Goal: Find specific page/section: Find specific page/section

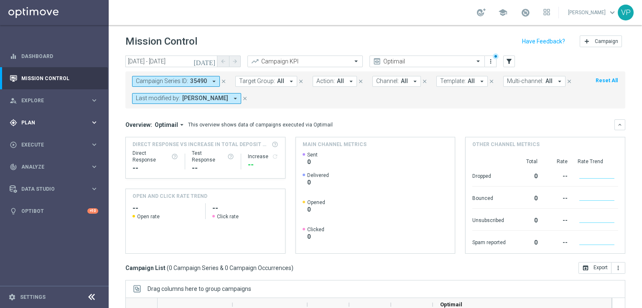
click at [53, 119] on div "gps_fixed Plan" at bounding box center [50, 123] width 81 height 8
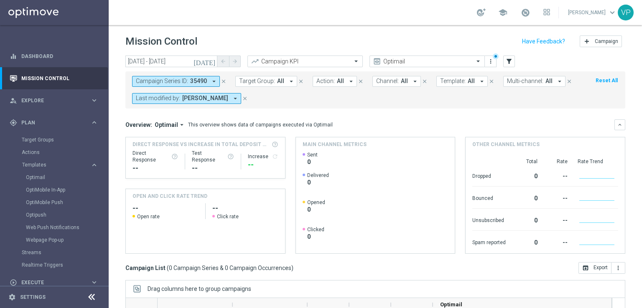
click at [44, 170] on div "Templates keyboard_arrow_right Optimail OptiMobile In-App OptiMobile Push Optip…" at bounding box center [65, 204] width 86 height 85
click at [42, 176] on link "Optimail" at bounding box center [56, 177] width 61 height 7
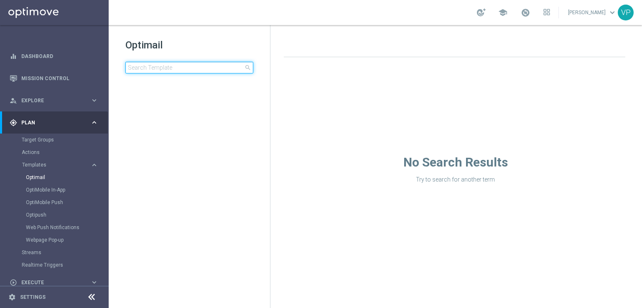
click at [160, 71] on input at bounding box center [189, 68] width 128 height 12
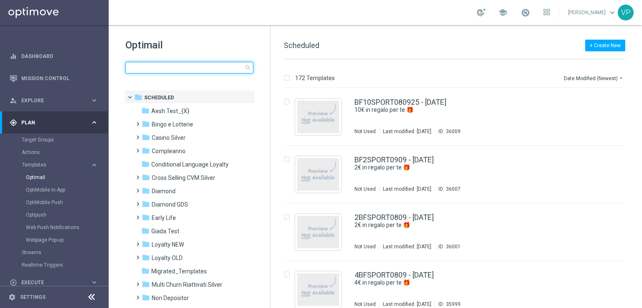
type input "m"
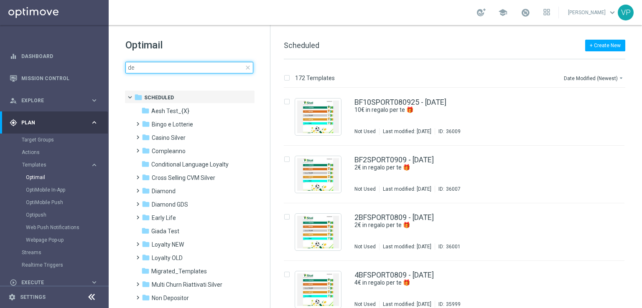
type input "d"
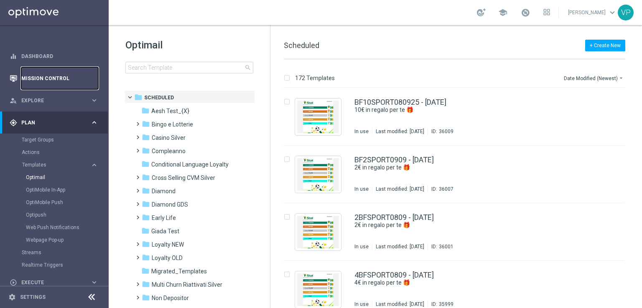
click at [23, 79] on link "Mission Control" at bounding box center [59, 78] width 77 height 22
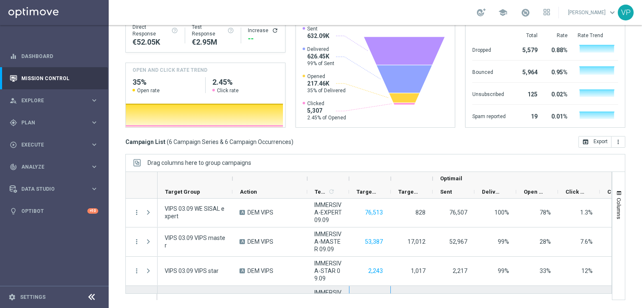
scroll to position [80, 0]
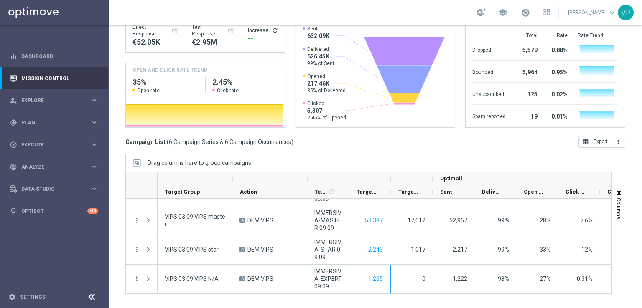
drag, startPoint x: 361, startPoint y: 292, endPoint x: 393, endPoint y: 293, distance: 32.2
click at [393, 293] on div "Action" at bounding box center [368, 236] width 486 height 129
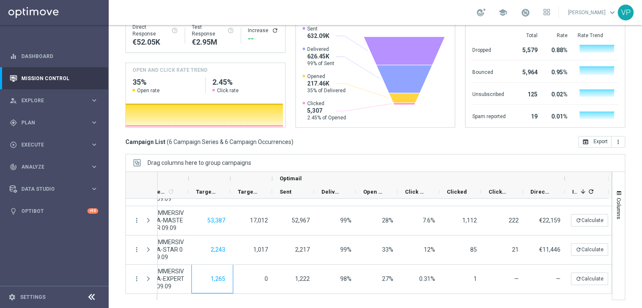
scroll to position [0, 0]
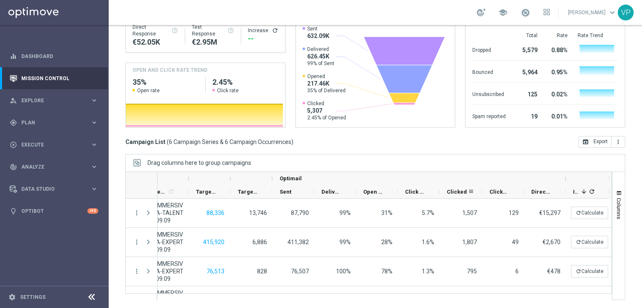
drag, startPoint x: 480, startPoint y: 191, endPoint x: 478, endPoint y: 186, distance: 5.0
click at [478, 186] on div "Clicked" at bounding box center [460, 192] width 43 height 13
click at [523, 190] on div "Clicked & Responded" at bounding box center [503, 192] width 42 height 13
drag, startPoint x: 523, startPoint y: 190, endPoint x: 532, endPoint y: 193, distance: 9.5
click at [532, 193] on div at bounding box center [531, 192] width 3 height 13
